Goal: Task Accomplishment & Management: Use online tool/utility

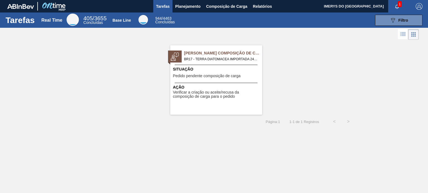
click at [199, 73] on div "Situação Pedido pendente composição de carga" at bounding box center [217, 74] width 88 height 14
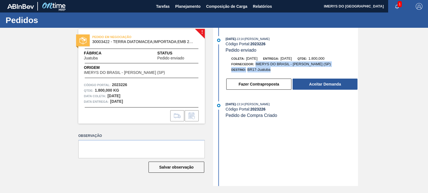
drag, startPoint x: 271, startPoint y: 70, endPoint x: 254, endPoint y: 68, distance: 17.7
click at [254, 68] on div "Coleta: 08/09/2025 Entrega: 12/09/2025 Qtde: 1.800,000 Fornecedor: IMERYS DO BR…" at bounding box center [292, 64] width 132 height 17
click at [249, 59] on span "[DATE]" at bounding box center [251, 59] width 11 height 4
click at [291, 110] on div "Código Portal: 2023226" at bounding box center [292, 109] width 132 height 4
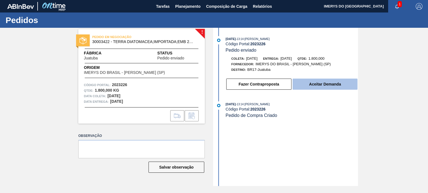
click at [307, 82] on button "Aceitar Demanda" at bounding box center [324, 84] width 65 height 11
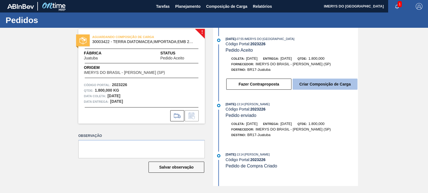
click at [333, 88] on button "Criar Composição de Carga" at bounding box center [324, 84] width 65 height 11
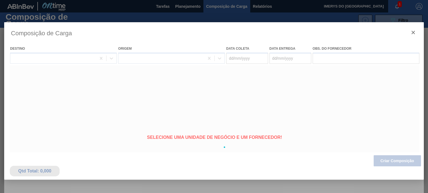
type coleta "[DATE]"
type entrega "[DATE]"
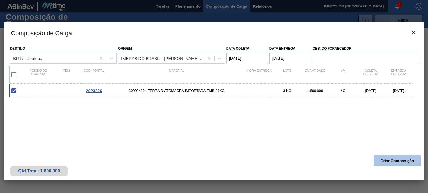
click at [393, 161] on button "Criar Composição" at bounding box center [396, 161] width 47 height 11
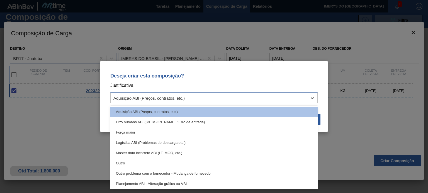
click at [244, 98] on div "Aquisição ABI (Preços, contratos, etc.)" at bounding box center [209, 98] width 196 height 8
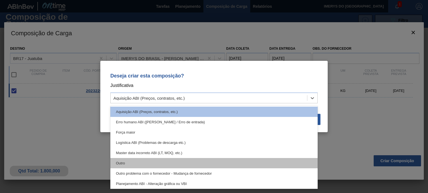
click at [211, 164] on div "Outro" at bounding box center [213, 163] width 207 height 10
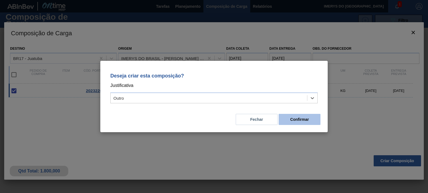
click at [311, 117] on button "Confirmar" at bounding box center [299, 119] width 42 height 11
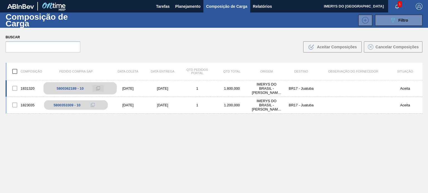
click at [99, 88] on icon at bounding box center [98, 89] width 4 height 4
